Goal: Task Accomplishment & Management: Manage account settings

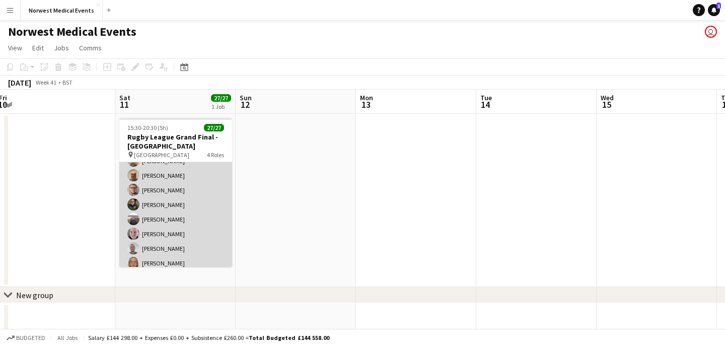
scroll to position [263, 0]
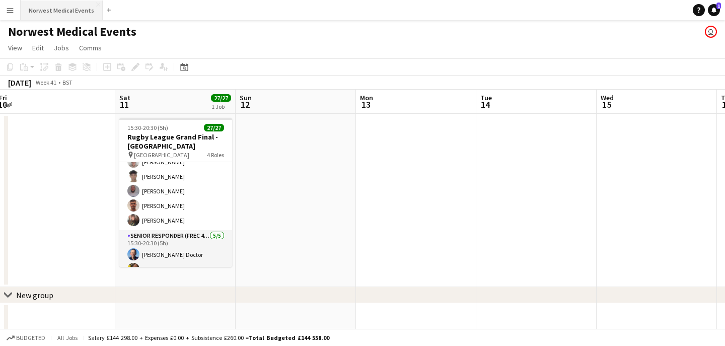
click at [73, 16] on button "Norwest Medical Events Close" at bounding box center [62, 11] width 82 height 20
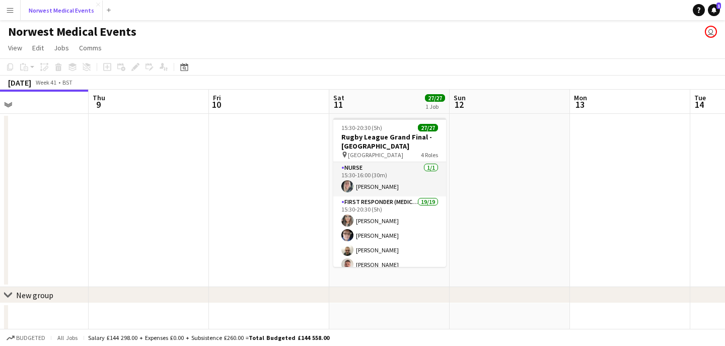
scroll to position [0, 493]
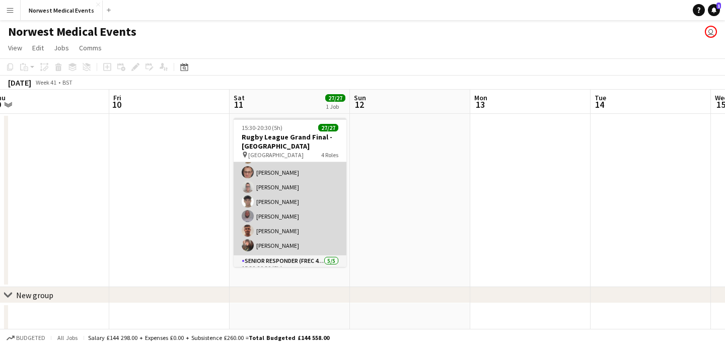
click at [300, 181] on app-card-role "First Responder (Medical) 19/19 15:30-20:30 (5h) [PERSON_NAME] [PERSON_NAME] [P…" at bounding box center [290, 106] width 113 height 297
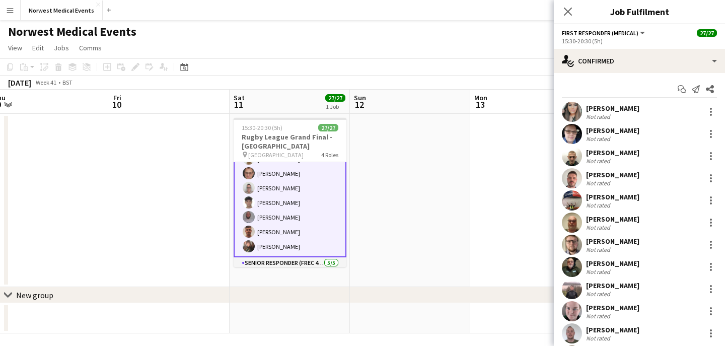
scroll to position [239, 0]
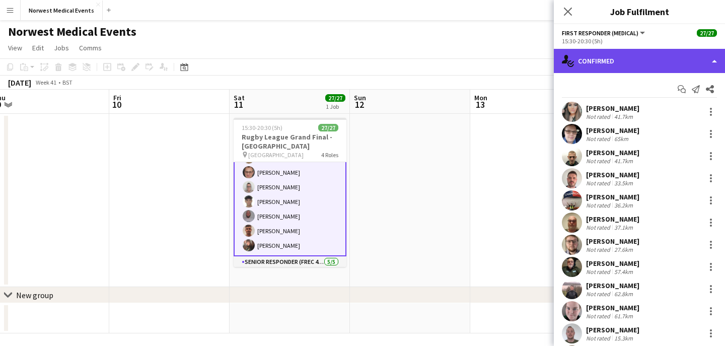
click at [628, 61] on div "single-neutral-actions-check-2 Confirmed" at bounding box center [639, 61] width 171 height 24
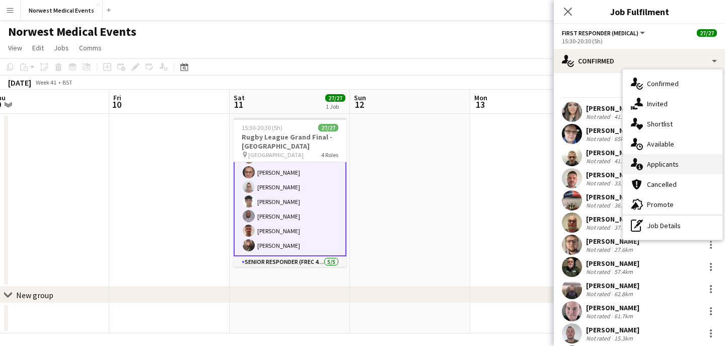
click at [664, 161] on span "Applicants" at bounding box center [663, 164] width 32 height 9
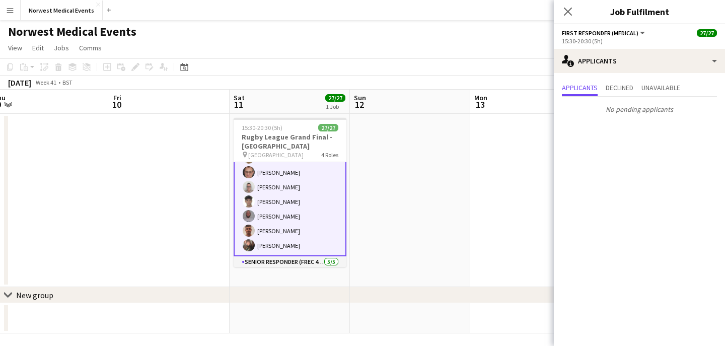
click at [569, 12] on icon at bounding box center [568, 12] width 8 height 8
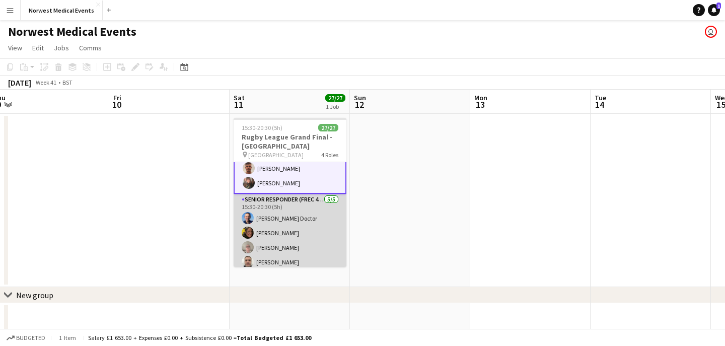
click at [298, 226] on app-card-role "Senior Responder (FREC 4 or Above) [DATE] 15:30-20:30 (5h) [PERSON_NAME] [PERSO…" at bounding box center [290, 240] width 113 height 93
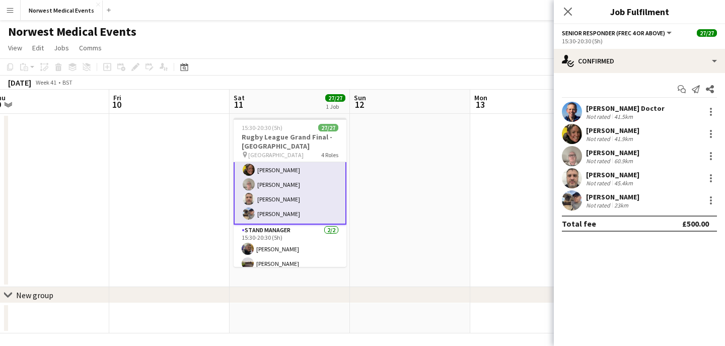
scroll to position [370, 0]
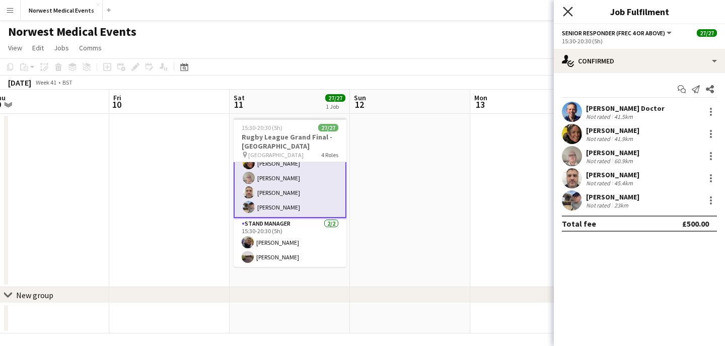
click at [565, 10] on icon "Close pop-in" at bounding box center [568, 12] width 10 height 10
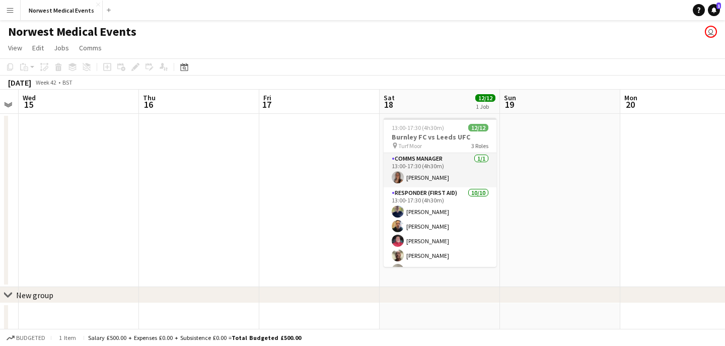
scroll to position [0, 470]
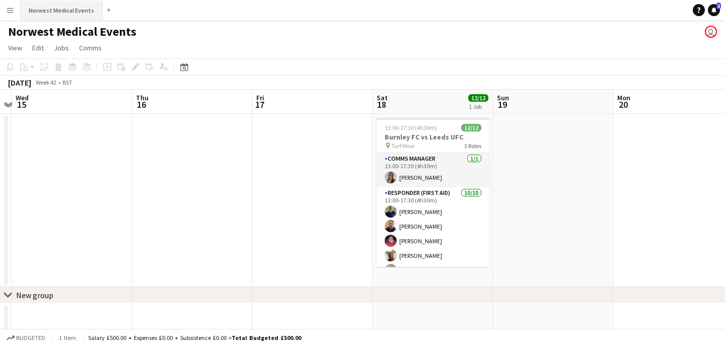
click at [52, 9] on button "Norwest Medical Events Close" at bounding box center [62, 11] width 82 height 20
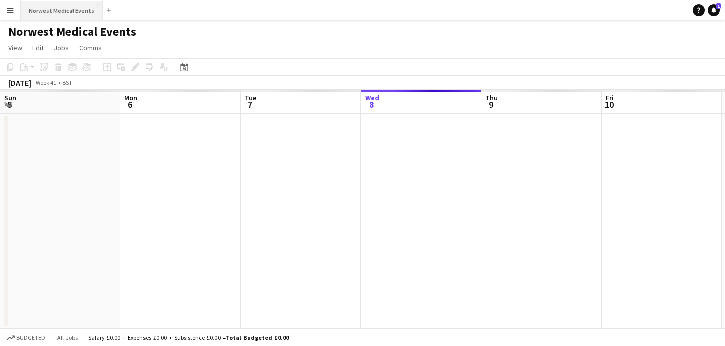
scroll to position [0, 241]
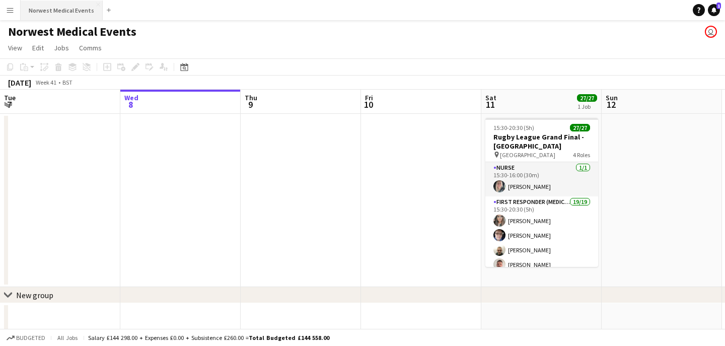
click at [72, 17] on button "Norwest Medical Events Close" at bounding box center [62, 11] width 82 height 20
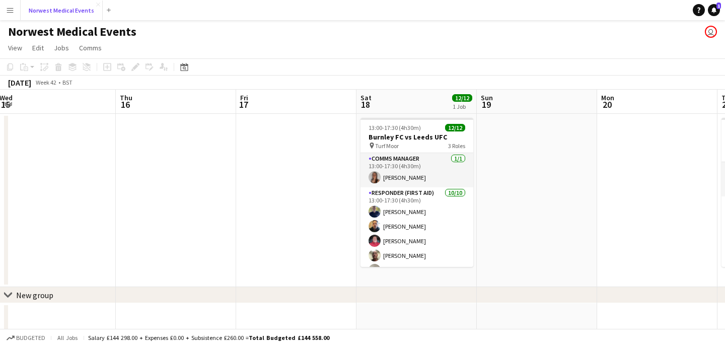
scroll to position [0, 324]
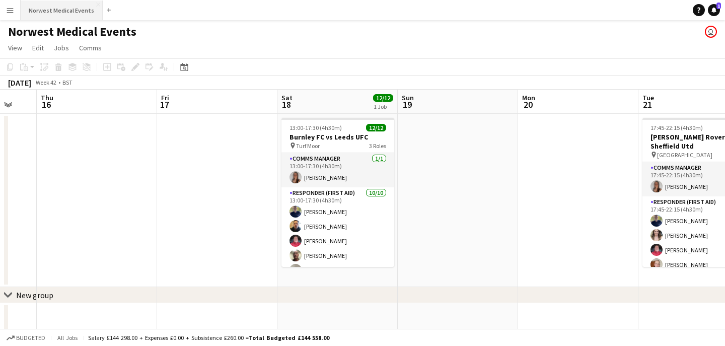
click at [71, 13] on button "Norwest Medical Events Close" at bounding box center [62, 11] width 82 height 20
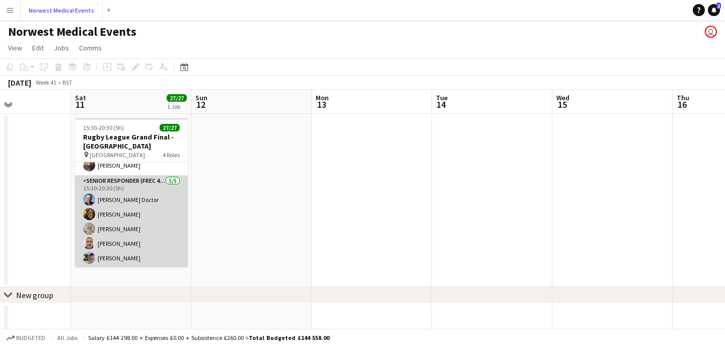
scroll to position [354, 0]
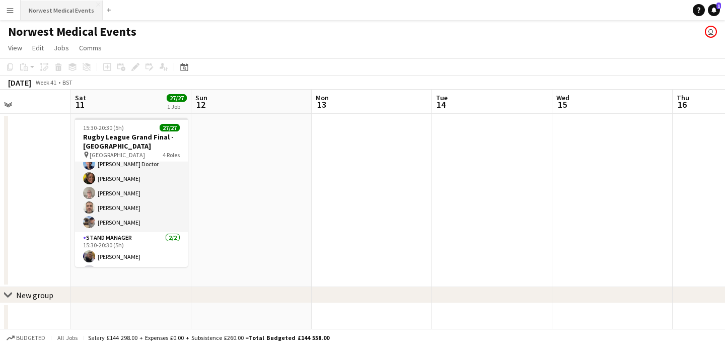
click at [79, 13] on button "Norwest Medical Events Close" at bounding box center [62, 11] width 82 height 20
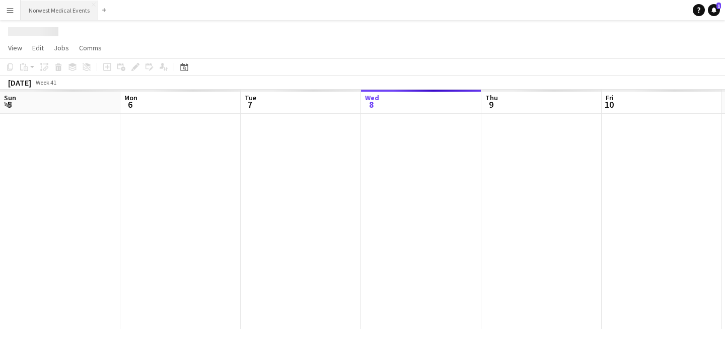
scroll to position [0, 241]
